Goal: Information Seeking & Learning: Learn about a topic

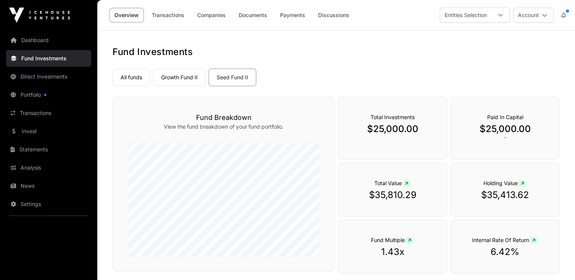
click at [128, 74] on link "All funds" at bounding box center [131, 77] width 38 height 17
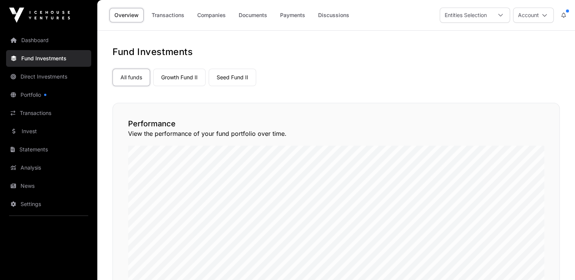
click at [241, 79] on link "Seed Fund II" at bounding box center [232, 77] width 47 height 17
click at [235, 78] on link "Seed Fund II" at bounding box center [232, 77] width 47 height 17
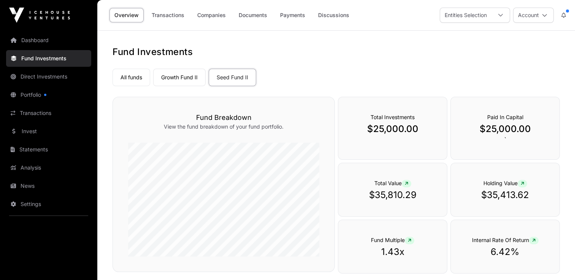
click at [183, 76] on link "Growth Fund II" at bounding box center [179, 77] width 52 height 17
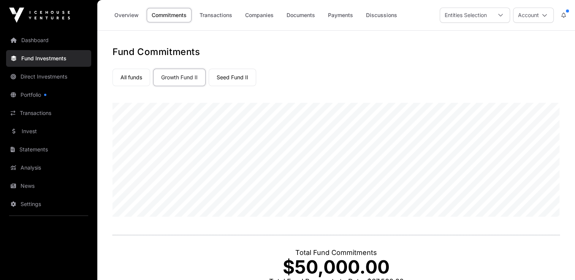
drag, startPoint x: 0, startPoint y: 0, endPoint x: 229, endPoint y: 77, distance: 241.3
click at [229, 77] on link "Seed Fund II" at bounding box center [232, 77] width 47 height 17
click at [235, 80] on link "Seed Fund II" at bounding box center [232, 77] width 47 height 17
click at [186, 79] on link "Growth Fund II" at bounding box center [179, 77] width 52 height 17
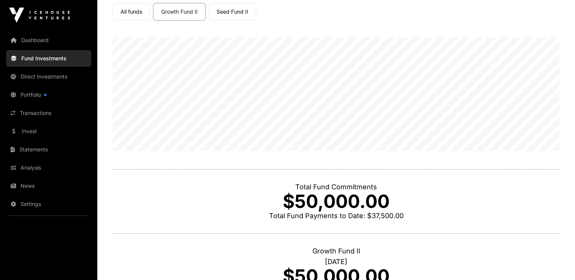
scroll to position [16, 0]
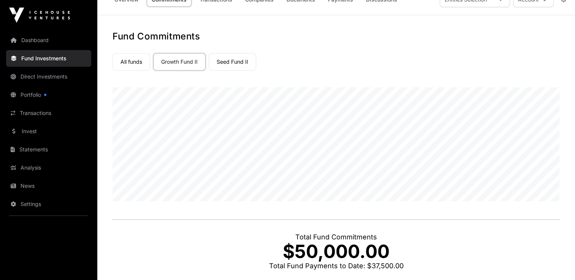
click at [132, 65] on link "All funds" at bounding box center [131, 61] width 38 height 17
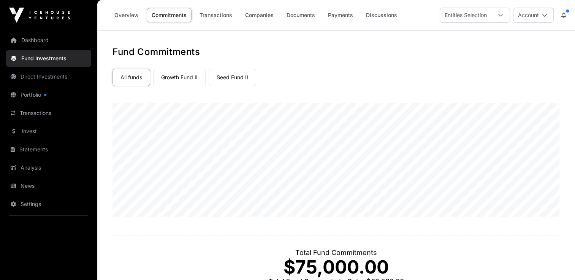
click at [136, 14] on link "Overview" at bounding box center [126, 15] width 34 height 14
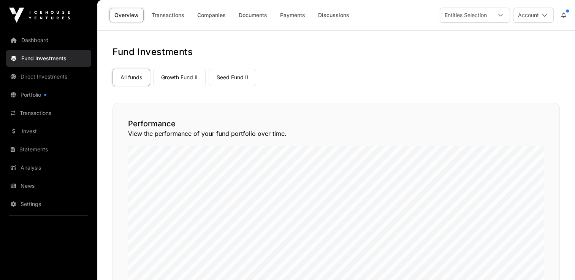
click at [224, 75] on link "Seed Fund II" at bounding box center [232, 77] width 47 height 17
